Goal: Task Accomplishment & Management: Manage account settings

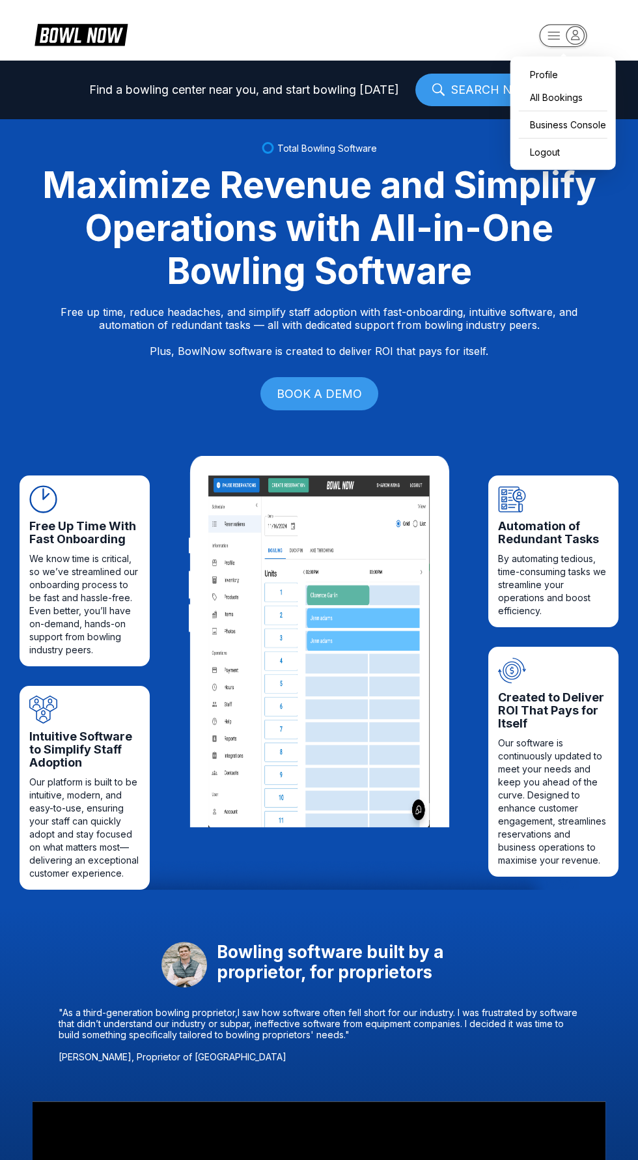
click at [575, 35] on icon "button" at bounding box center [576, 34] width 8 height 9
click at [581, 126] on div "Business Console" at bounding box center [563, 124] width 92 height 23
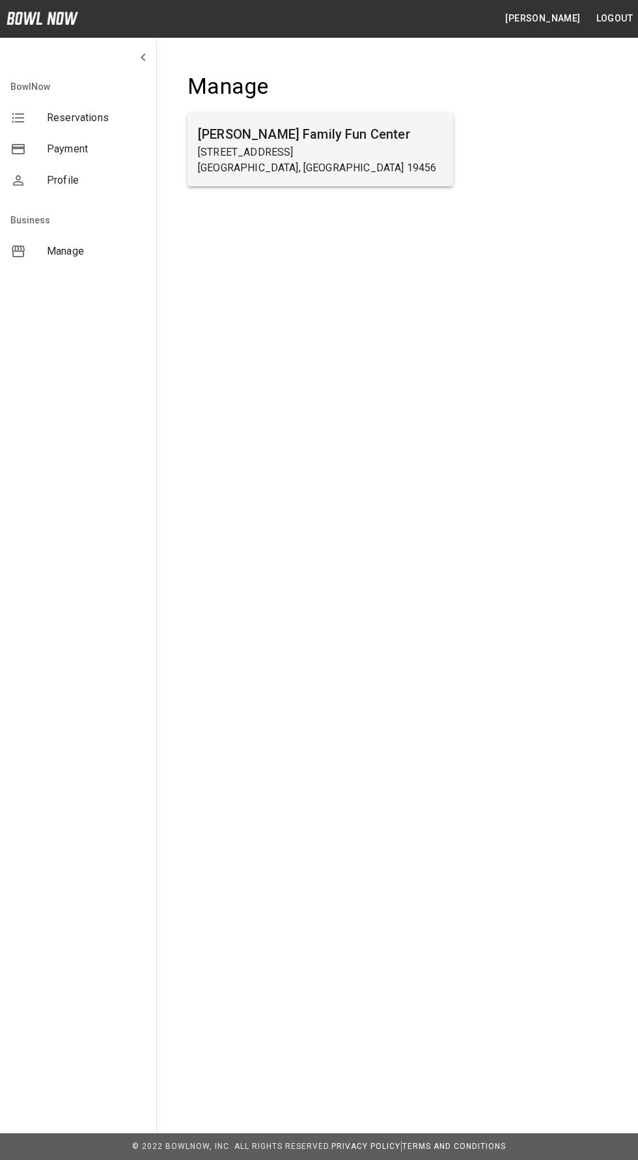
click at [378, 182] on div "Arnold's Family Fun Center 2200 West Dr Oaks, PA 19456" at bounding box center [321, 149] width 266 height 73
